Goal: Task Accomplishment & Management: Complete application form

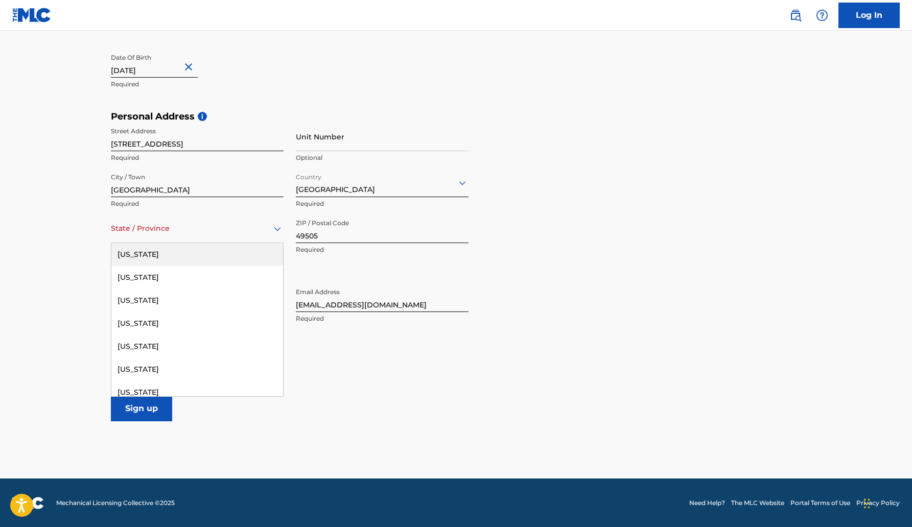
click at [134, 234] on div at bounding box center [197, 228] width 173 height 13
click at [145, 280] on div "[US_STATE]" at bounding box center [197, 278] width 172 height 23
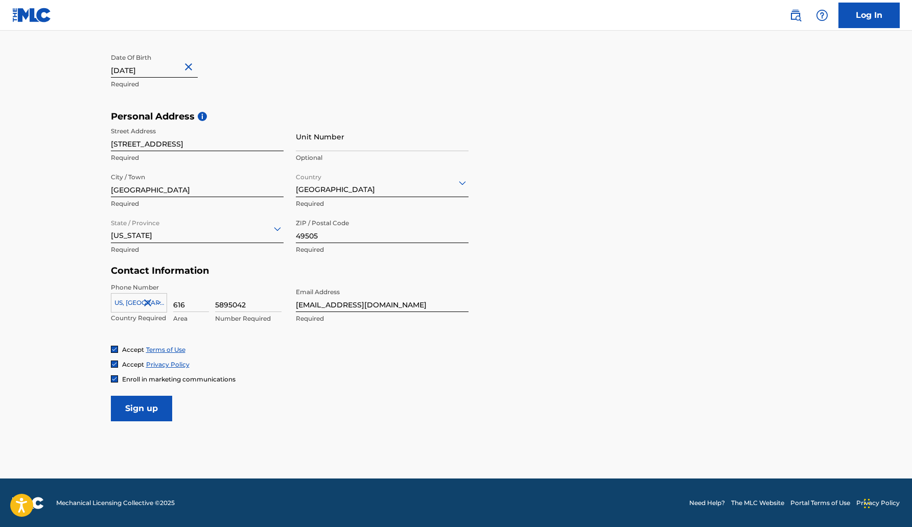
click at [158, 410] on input "Sign up" at bounding box center [141, 409] width 61 height 26
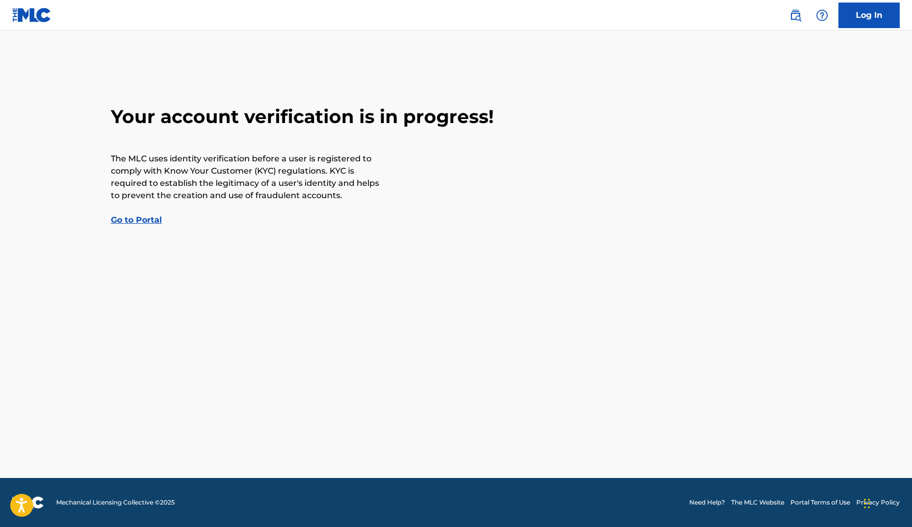
click at [143, 223] on link "Go to Portal" at bounding box center [136, 220] width 51 height 10
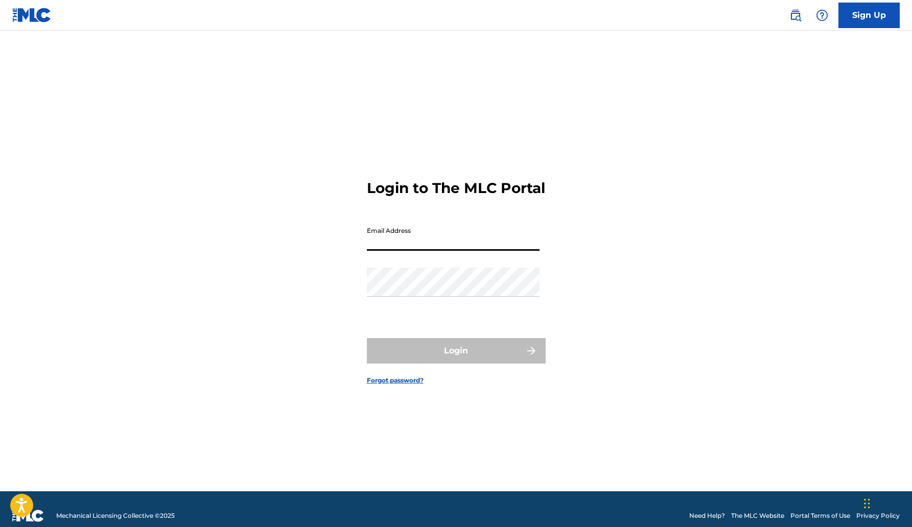
click at [380, 246] on input "Email Address" at bounding box center [453, 236] width 173 height 29
type input "i"
